Goal: Task Accomplishment & Management: Manage account settings

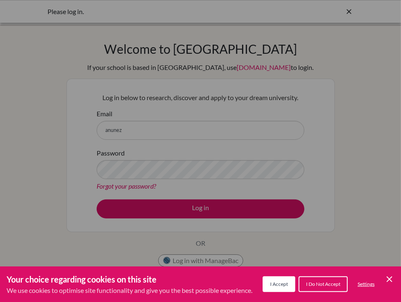
click at [290, 287] on button "I Accept" at bounding box center [279, 284] width 33 height 16
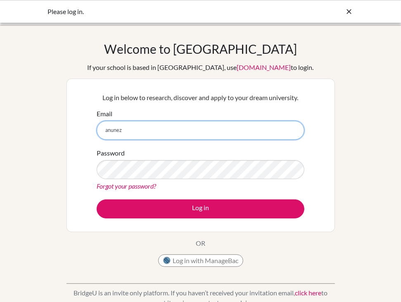
drag, startPoint x: 156, startPoint y: 130, endPoint x: 37, endPoint y: 142, distance: 119.3
click at [37, 142] on div "Welcome to BridgeU If your school is based in China, use app.bridge-u.com.cn to…" at bounding box center [200, 176] width 401 height 270
paste input "@mischool.edu.ph"
type input "[EMAIL_ADDRESS][DOMAIN_NAME]"
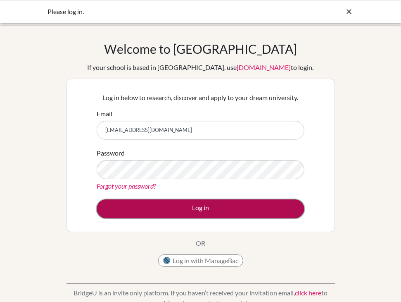
click at [146, 208] on button "Log in" at bounding box center [201, 208] width 208 height 19
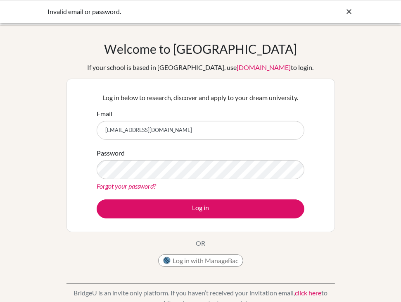
click at [130, 185] on link "Forgot your password?" at bounding box center [127, 186] width 60 height 8
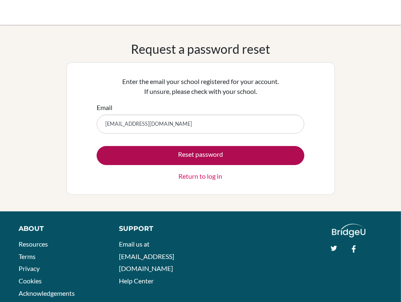
type input "[EMAIL_ADDRESS][DOMAIN_NAME]"
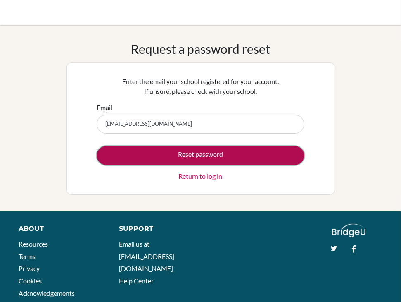
click at [213, 155] on button "Reset password" at bounding box center [201, 155] width 208 height 19
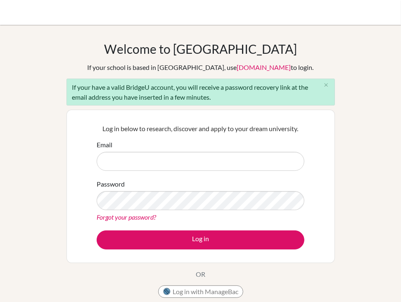
click at [217, 163] on input "Email" at bounding box center [201, 161] width 208 height 19
click at [171, 167] on input "Email" at bounding box center [201, 161] width 208 height 19
type input "[EMAIL_ADDRESS][DOMAIN_NAME]"
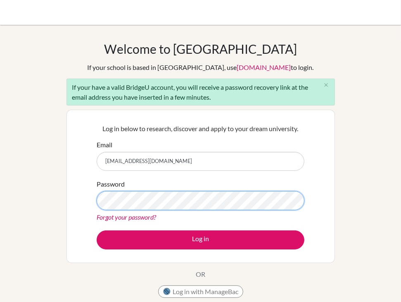
click at [59, 205] on div "Welcome to BridgeU If your school is based in China, use app.bridge-u.com.cn to…" at bounding box center [200, 191] width 401 height 301
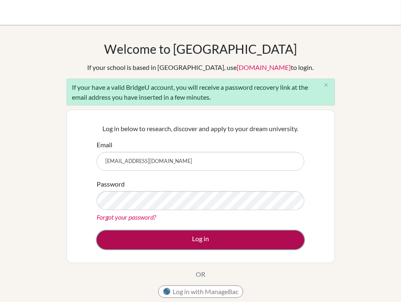
click at [165, 241] on button "Log in" at bounding box center [201, 239] width 208 height 19
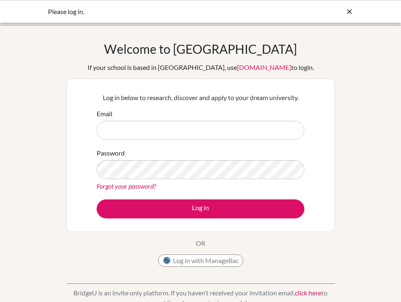
scroll to position [2, 0]
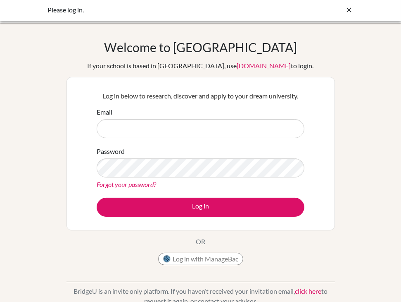
click at [105, 183] on link "Forgot your password?" at bounding box center [127, 184] width 60 height 8
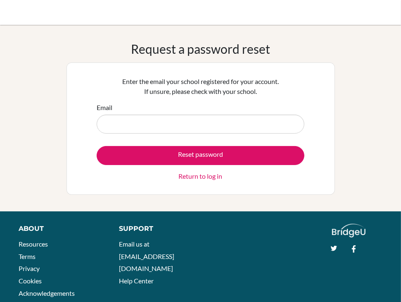
click at [239, 123] on input "Email" at bounding box center [201, 124] width 208 height 19
type input "anunez@mischool.edu.ph"
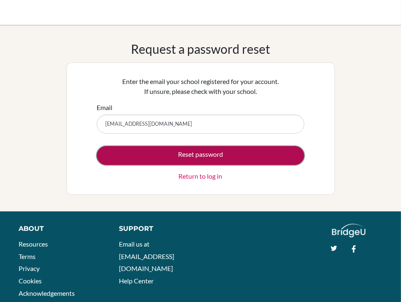
click at [201, 159] on button "Reset password" at bounding box center [201, 155] width 208 height 19
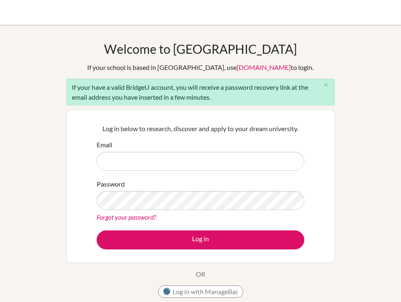
click at [201, 159] on input "Email" at bounding box center [201, 161] width 208 height 19
type input "[EMAIL_ADDRESS][DOMAIN_NAME]"
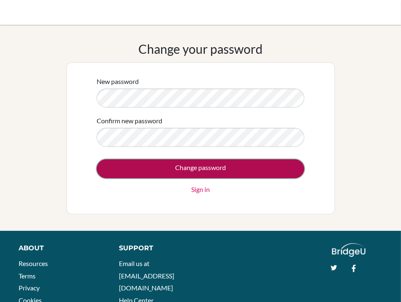
click at [232, 168] on input "Change password" at bounding box center [201, 168] width 208 height 19
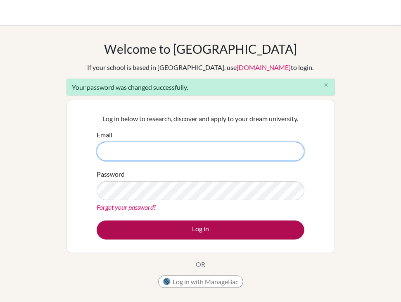
type input "[EMAIL_ADDRESS][DOMAIN_NAME]"
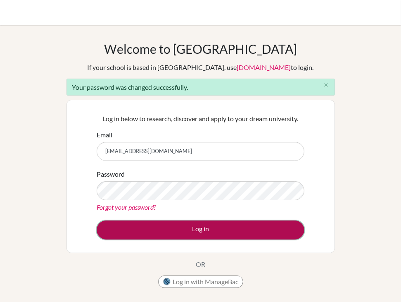
click at [195, 232] on button "Log in" at bounding box center [201, 229] width 208 height 19
